Goal: Information Seeking & Learning: Learn about a topic

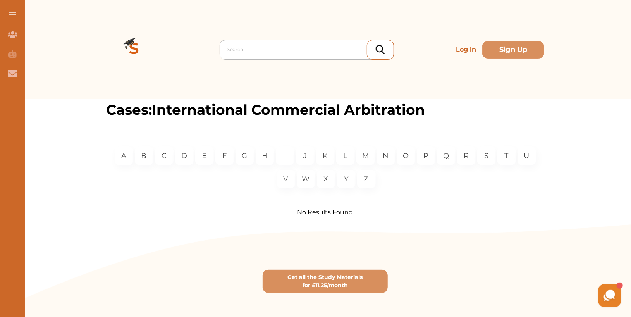
click at [306, 53] on div at bounding box center [309, 49] width 162 height 11
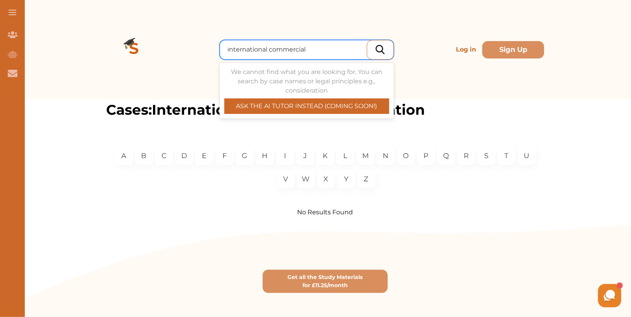
type input "international commercial"
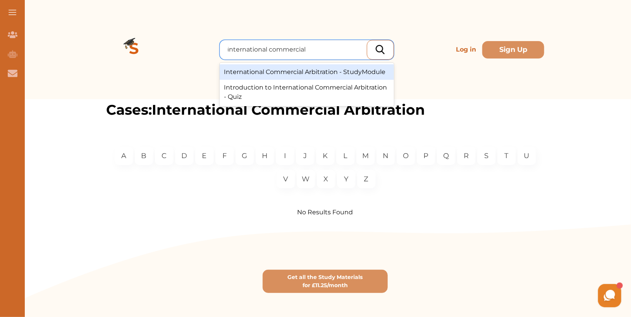
click at [335, 73] on div "International Commercial Arbitration - StudyModule" at bounding box center [307, 72] width 174 height 16
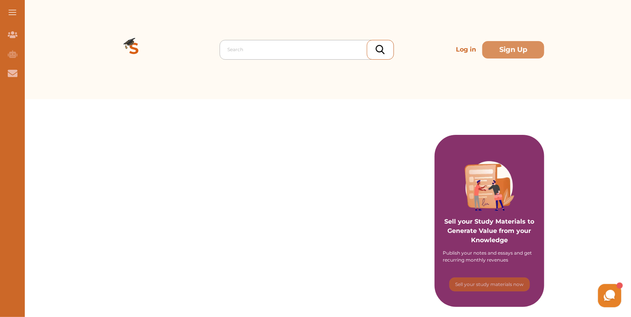
click at [252, 52] on div at bounding box center [309, 49] width 162 height 11
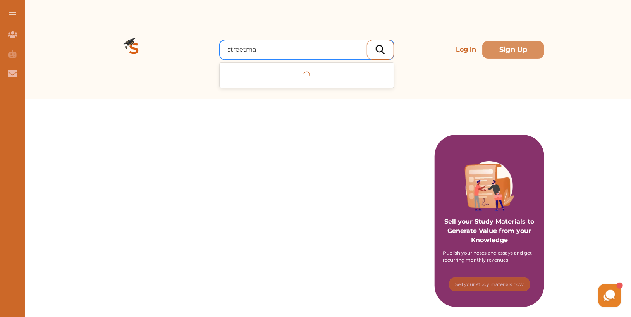
type input "streetmap"
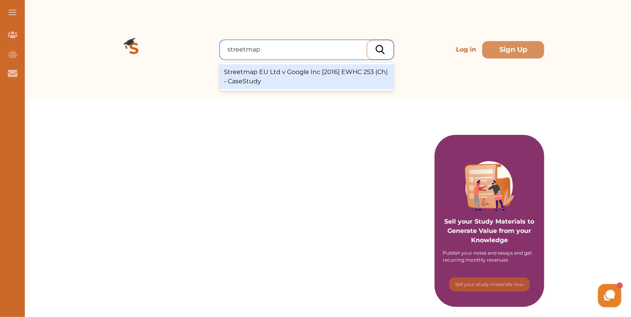
click at [263, 82] on div "Streetmap EU Ltd v Google Inc [2016] EWHC 253 (Ch) - CaseStudy" at bounding box center [307, 76] width 174 height 25
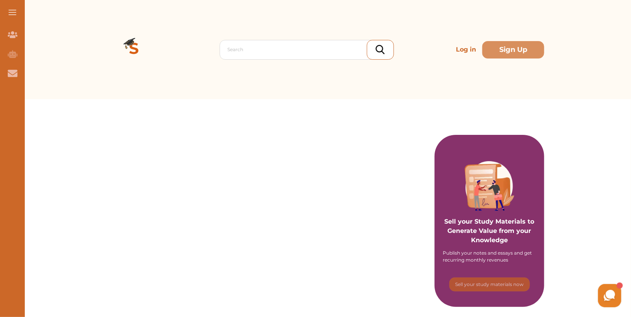
click at [293, 39] on div "Search Log in Sign Up" at bounding box center [325, 49] width 438 height 99
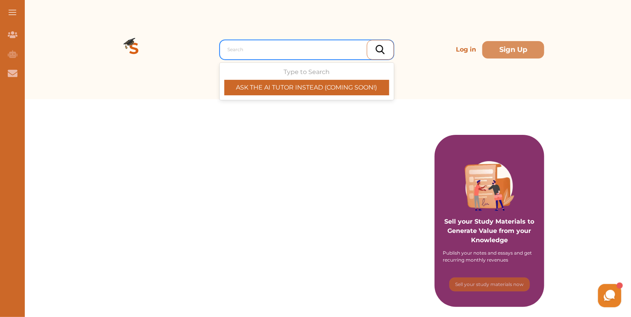
click at [295, 52] on div at bounding box center [309, 49] width 162 height 11
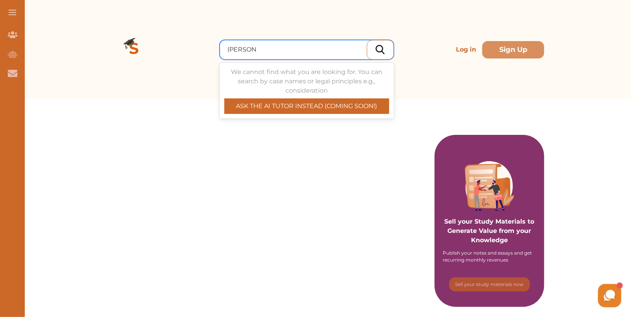
click at [242, 50] on input "ahlstrom" at bounding box center [242, 49] width 29 height 9
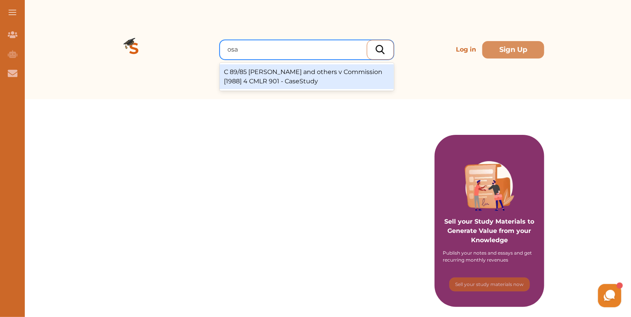
type input "osak"
click at [291, 79] on div "C 89/85 Ahlström Osakeyhtiö and others v Commission [1988] 4 CMLR 901 - CaseStu…" at bounding box center [307, 76] width 174 height 25
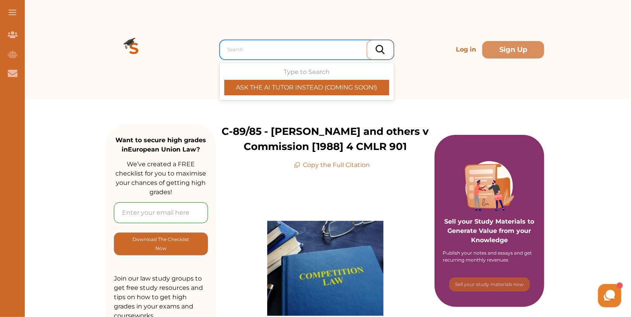
click at [260, 50] on div at bounding box center [309, 49] width 162 height 11
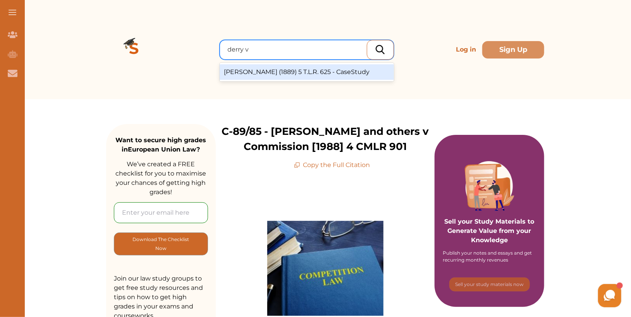
type input "derry v"
click at [278, 72] on div "Derry v Peek (1889) 5 T.L.R. 625 - CaseStudy" at bounding box center [307, 72] width 174 height 16
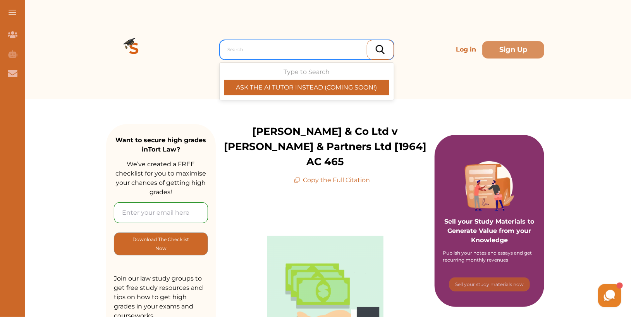
click at [274, 42] on div "Search" at bounding box center [307, 50] width 174 height 20
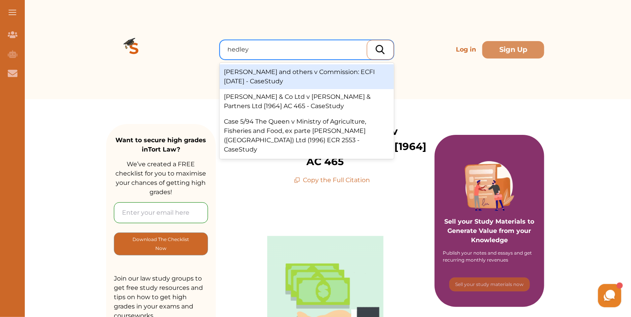
type input "hedley b"
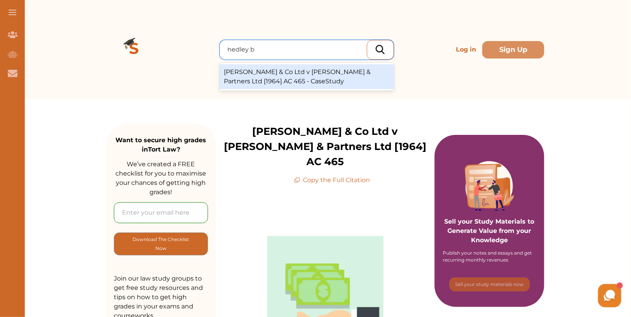
click at [291, 75] on div "Hedley Byrne & Co Ltd v Heller & Partners Ltd [1964] AC 465 - CaseStudy" at bounding box center [307, 76] width 174 height 25
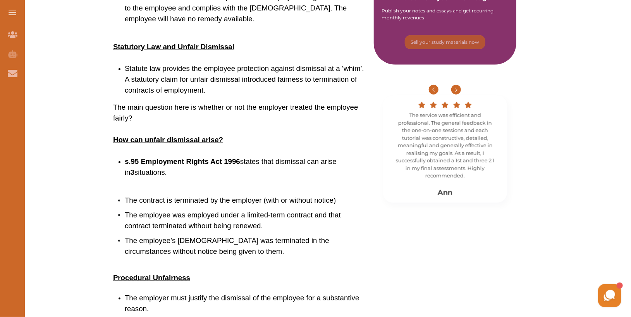
scroll to position [348, 0]
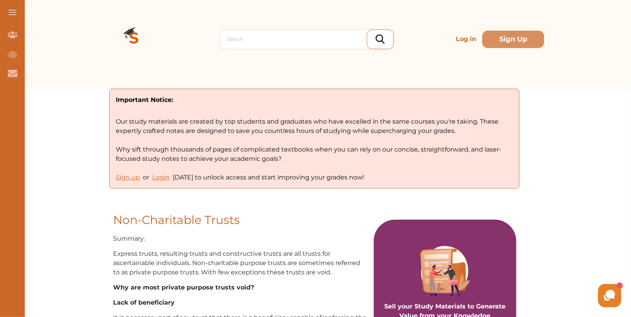
scroll to position [14, 0]
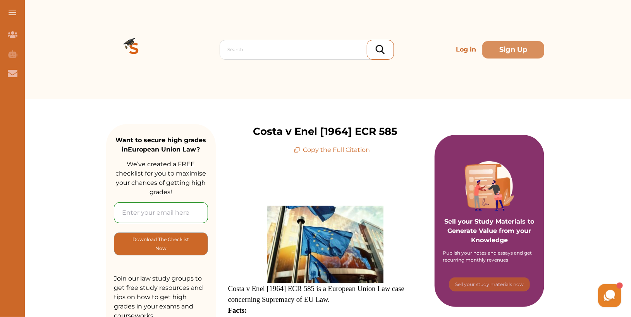
click at [223, 69] on div "Search Log in Sign Up" at bounding box center [325, 49] width 438 height 99
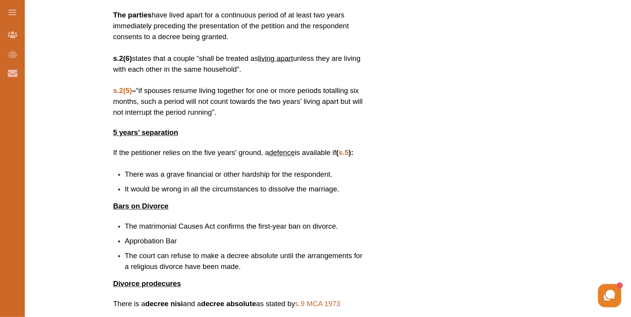
scroll to position [432, 0]
